Goal: Entertainment & Leisure: Consume media (video, audio)

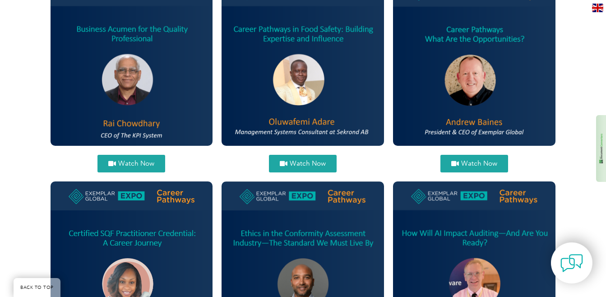
scroll to position [380, 0]
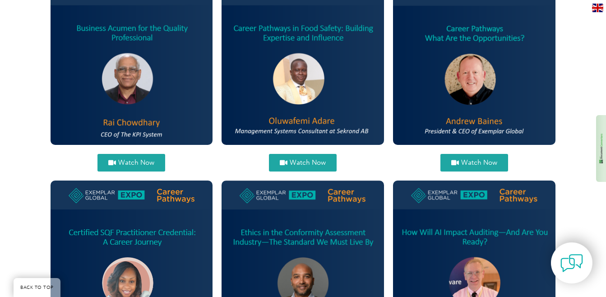
click at [314, 161] on span "Watch Now" at bounding box center [308, 162] width 36 height 7
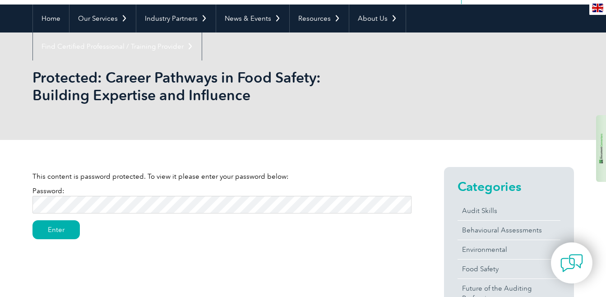
scroll to position [81, 0]
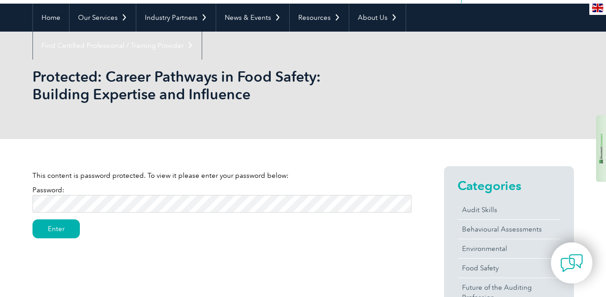
click at [32, 219] on input "Enter" at bounding box center [55, 228] width 47 height 19
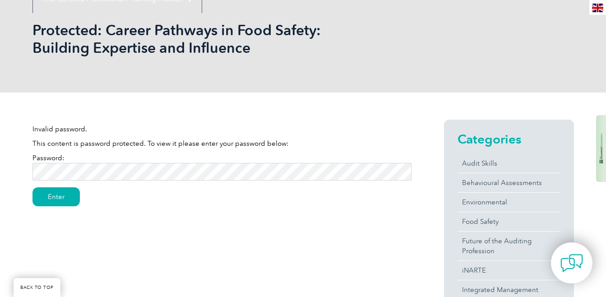
scroll to position [127, 0]
